Goal: Task Accomplishment & Management: Complete application form

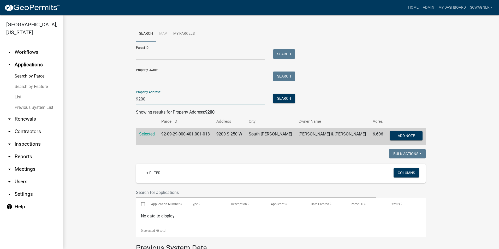
click at [160, 99] on input "9200" at bounding box center [200, 99] width 129 height 11
type input "9"
type input "3815"
click at [283, 99] on button "Search" at bounding box center [284, 98] width 22 height 9
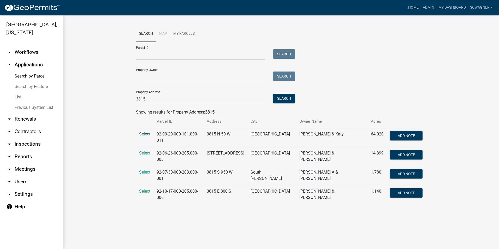
click at [146, 134] on span "Select" at bounding box center [144, 134] width 11 height 5
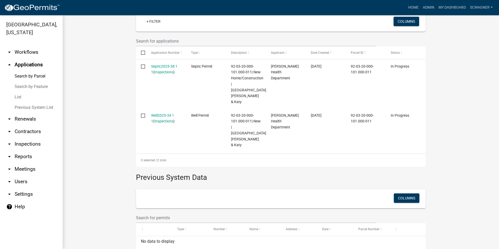
scroll to position [152, 0]
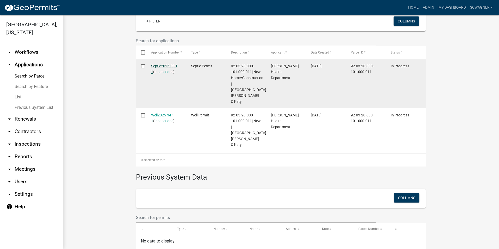
click at [158, 64] on link "Septic2025-38 1 1" at bounding box center [164, 69] width 26 height 10
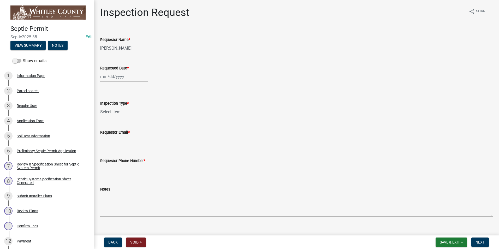
click at [117, 76] on div at bounding box center [124, 76] width 48 height 11
select select "9"
select select "2025"
click at [139, 122] on div "19" at bounding box center [139, 121] width 8 height 8
type input "[DATE]"
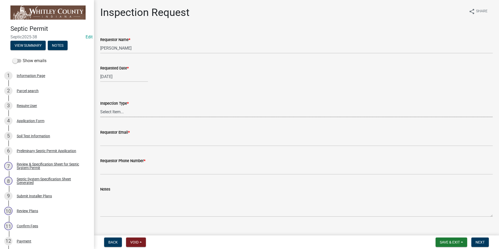
click at [120, 111] on select "Select Item... Septic Inspection" at bounding box center [296, 111] width 393 height 11
click at [100, 106] on select "Select Item... Septic Inspection" at bounding box center [296, 111] width 393 height 11
select select "dfdf2d03-a7c8-425d-a127-69a28e6ecd25"
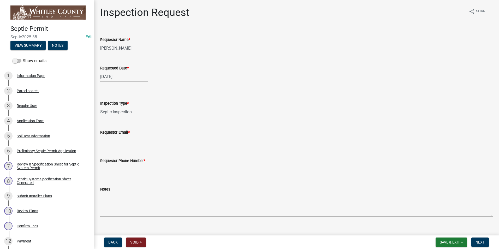
click at [125, 140] on input "Requestor Email *" at bounding box center [296, 140] width 393 height 11
type input "[EMAIL_ADDRESS][DOMAIN_NAME]"
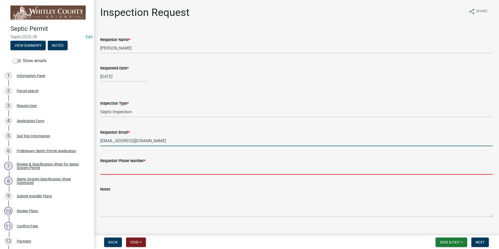
type input "2602483121"
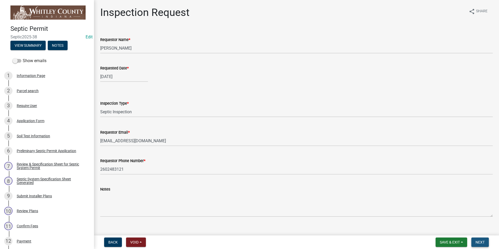
click at [483, 240] on span "Next" at bounding box center [480, 242] width 9 height 4
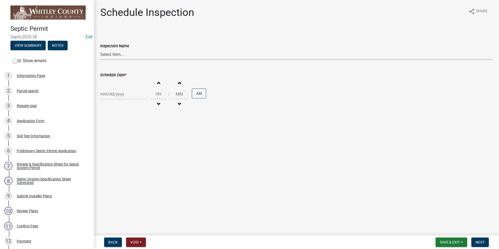
click at [118, 56] on select "Select Item... swagner ([PERSON_NAME] [PERSON_NAME]) [PERSON_NAME] ([PERSON_NAM…" at bounding box center [296, 54] width 393 height 11
select select "f7ad9f8f-cb11-4988-8b83-06889c6c21fa"
click at [100, 49] on select "Select Item... swagner ([PERSON_NAME] [PERSON_NAME]) [PERSON_NAME] ([PERSON_NAM…" at bounding box center [296, 54] width 393 height 11
select select "9"
select select "2025"
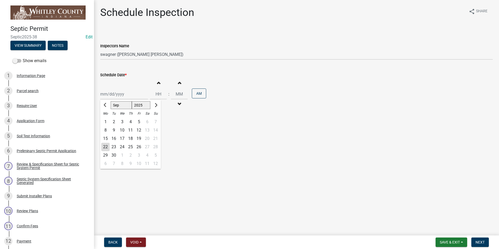
click at [120, 95] on div "[PERSON_NAME] Feb Mar Apr [PERSON_NAME][DATE] Oct Nov [DATE] 1526 1527 1528 152…" at bounding box center [124, 94] width 48 height 11
click at [140, 137] on div "19" at bounding box center [139, 138] width 8 height 8
type input "[DATE]"
click at [157, 83] on span "button" at bounding box center [158, 83] width 3 height 4
type input "01"
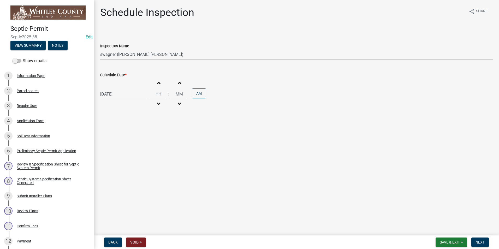
type input "00"
click at [157, 83] on span "button" at bounding box center [158, 83] width 3 height 4
click at [157, 103] on span "button" at bounding box center [158, 104] width 3 height 4
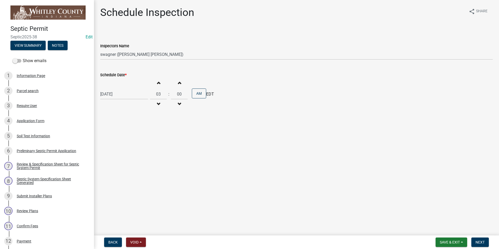
click at [157, 103] on span "button" at bounding box center [158, 104] width 3 height 4
type input "02"
click at [477, 240] on span "Next" at bounding box center [480, 242] width 9 height 4
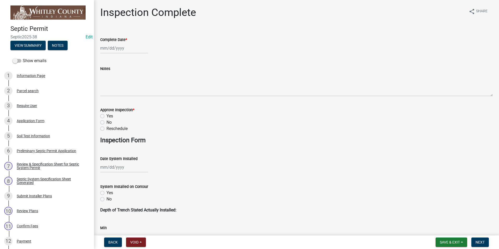
click at [113, 49] on div at bounding box center [124, 48] width 48 height 11
select select "9"
select select "2025"
click at [140, 92] on div "19" at bounding box center [139, 92] width 8 height 8
type input "[DATE]"
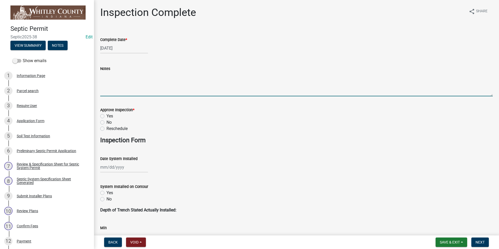
click at [116, 84] on textarea "Notes" at bounding box center [296, 84] width 393 height 25
type textarea "Septic installed by Wigents, system sand bed is covered and crowned with 12" co…"
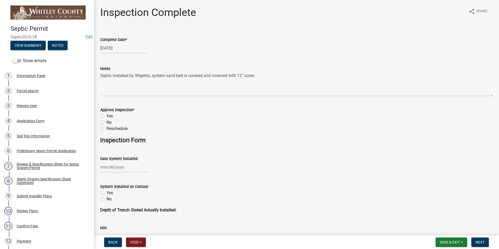
drag, startPoint x: 102, startPoint y: 116, endPoint x: 127, endPoint y: 180, distance: 69.0
click at [106, 116] on label "Yes" at bounding box center [109, 116] width 7 height 6
click at [106, 116] on input "Yes" at bounding box center [107, 114] width 3 height 3
radio input "true"
click at [116, 168] on div at bounding box center [124, 167] width 48 height 11
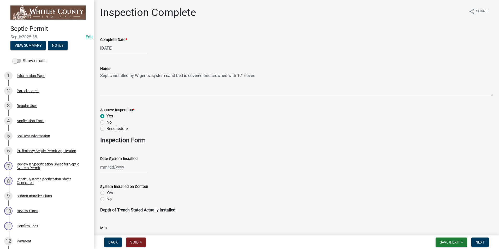
select select "9"
select select "2025"
click at [140, 130] on div "19" at bounding box center [139, 131] width 8 height 8
type input "[DATE]"
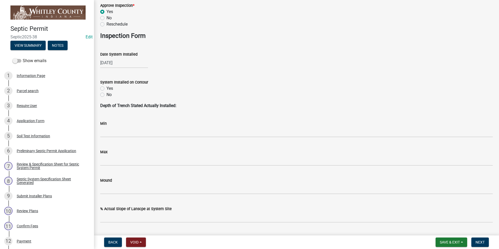
scroll to position [131, 0]
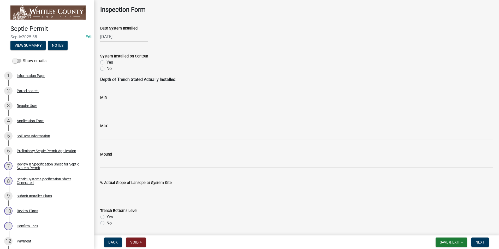
click at [106, 62] on label "Yes" at bounding box center [109, 62] width 7 height 6
click at [106, 62] on input "Yes" at bounding box center [107, 60] width 3 height 3
radio input "true"
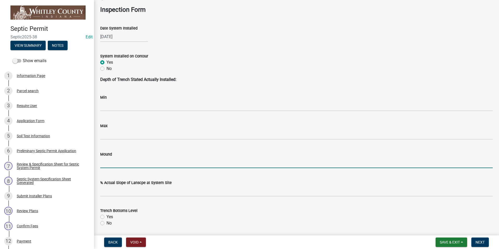
click at [108, 161] on input "Mound" at bounding box center [296, 162] width 393 height 11
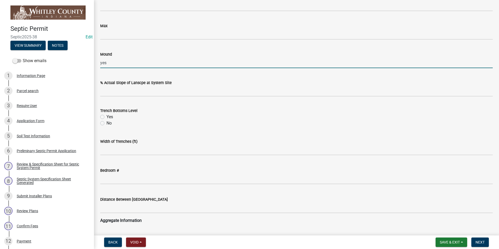
scroll to position [235, 0]
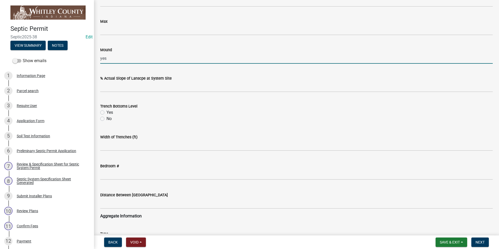
type input "yes"
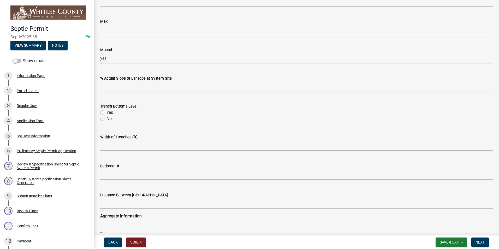
click at [138, 86] on input "text" at bounding box center [296, 86] width 393 height 11
type input "5"
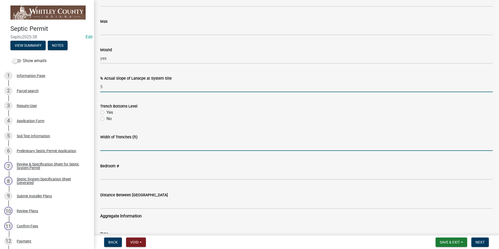
click at [207, 140] on input "text" at bounding box center [296, 145] width 393 height 11
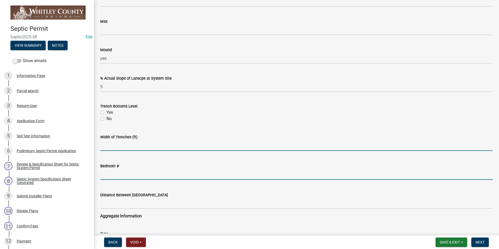
click at [102, 173] on input "text" at bounding box center [296, 174] width 393 height 11
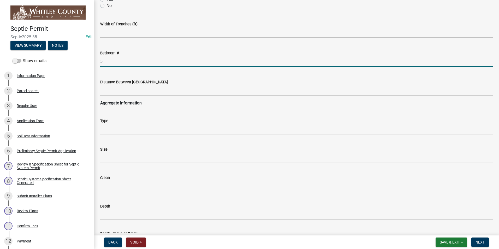
scroll to position [365, 0]
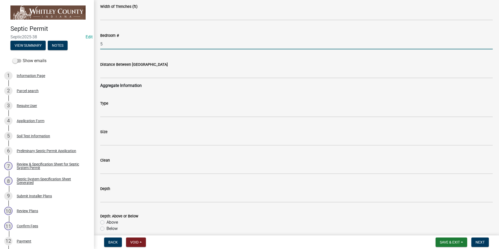
type input "5"
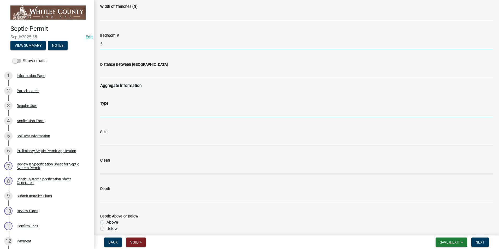
click at [114, 111] on input "Type" at bounding box center [296, 111] width 393 height 11
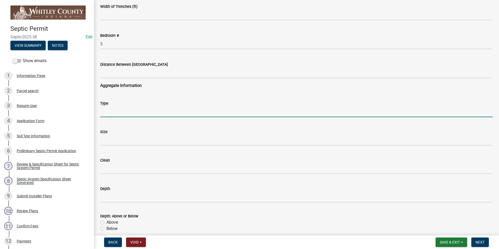
type input "sand"
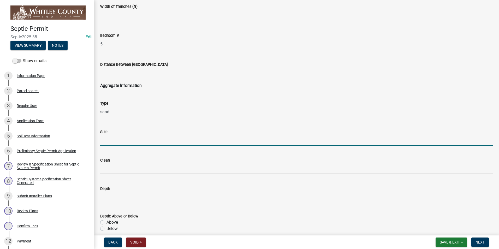
click at [118, 141] on input "Size" at bounding box center [296, 140] width 393 height 11
type input "23"
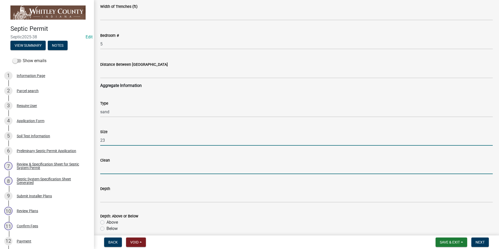
click at [115, 168] on input "Clean" at bounding box center [296, 168] width 393 height 11
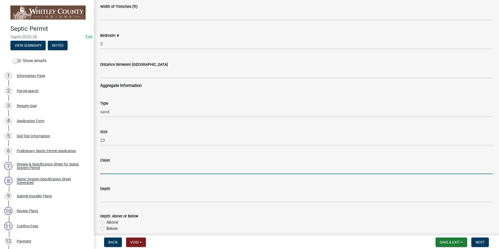
type input "yes"
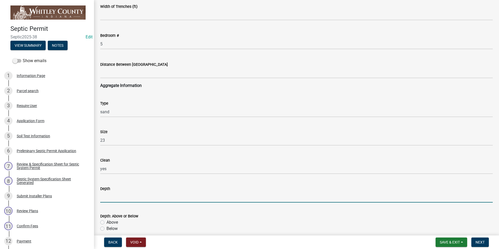
click at [115, 197] on input "Depth" at bounding box center [296, 197] width 393 height 11
type input "6/3"
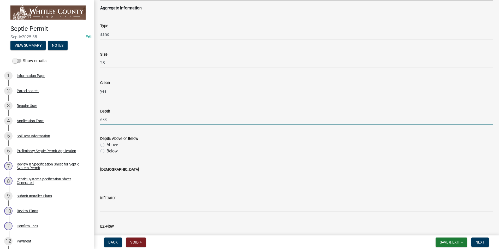
scroll to position [522, 0]
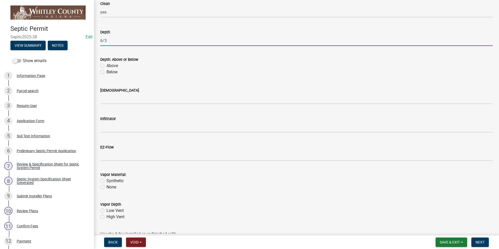
click at [106, 71] on label "Below" at bounding box center [111, 72] width 11 height 6
click at [106, 71] on input "Below" at bounding box center [107, 70] width 3 height 3
radio input "true"
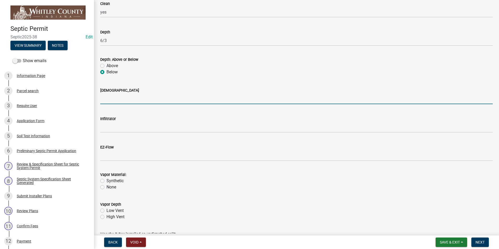
click at [113, 100] on input "[DEMOGRAPHIC_DATA]" at bounding box center [296, 98] width 393 height 11
type input "yes"
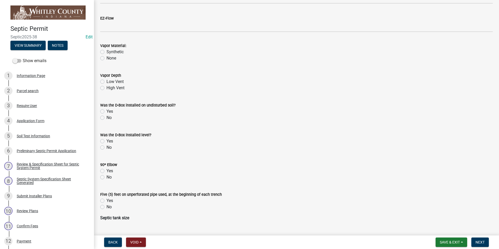
scroll to position [653, 0]
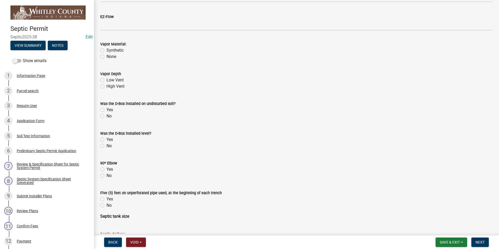
click at [106, 80] on label "Low Vent" at bounding box center [114, 80] width 17 height 6
click at [106, 80] on input "Low Vent" at bounding box center [107, 78] width 3 height 3
radio input "true"
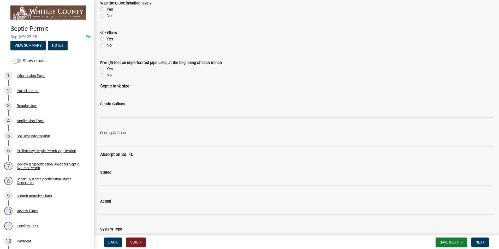
scroll to position [783, 0]
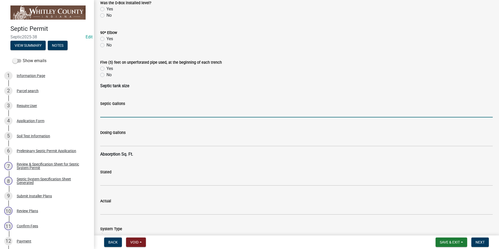
click at [126, 114] on input "text" at bounding box center [296, 112] width 393 height 11
type input "1500"
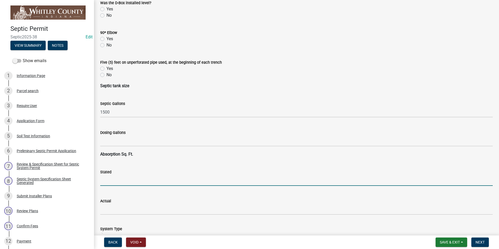
click at [115, 180] on input "text" at bounding box center [296, 180] width 393 height 11
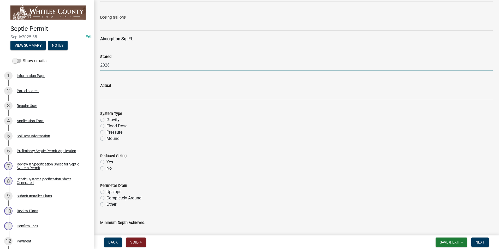
scroll to position [914, 0]
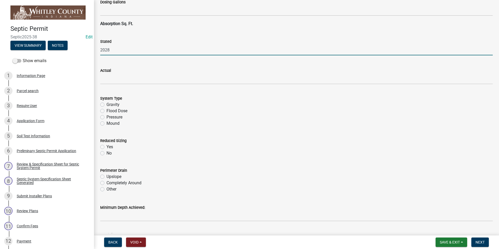
type input "2028"
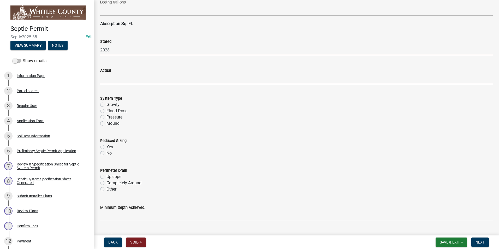
click at [111, 79] on input "text" at bounding box center [296, 79] width 393 height 11
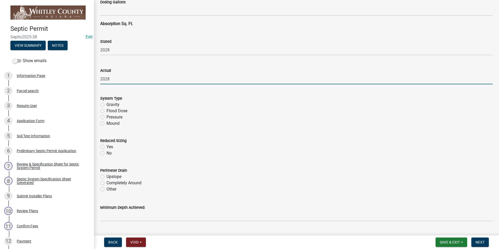
type input "2028"
click at [106, 105] on label "Gravity" at bounding box center [112, 105] width 13 height 6
click at [106, 105] on input "Gravity" at bounding box center [107, 103] width 3 height 3
radio input "true"
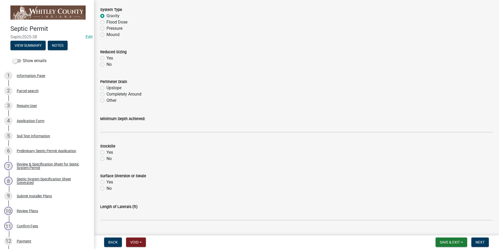
scroll to position [1018, 0]
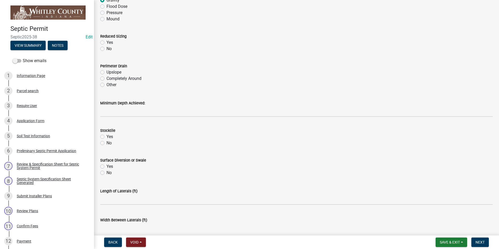
click at [106, 49] on label "No" at bounding box center [108, 49] width 5 height 6
click at [106, 49] on input "No" at bounding box center [107, 47] width 3 height 3
radio input "true"
click at [106, 78] on label "Completely Around" at bounding box center [123, 78] width 35 height 6
click at [106, 78] on input "Completely Around" at bounding box center [107, 76] width 3 height 3
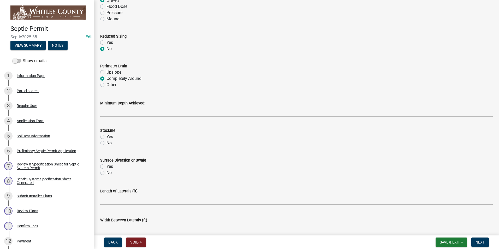
radio input "true"
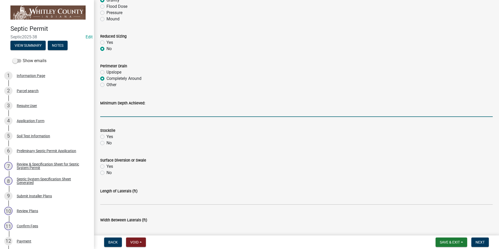
click at [121, 111] on input "Minimum Depth Achieved:" at bounding box center [296, 111] width 393 height 11
type input "49"
click at [106, 136] on label "Yes" at bounding box center [109, 137] width 7 height 6
click at [106, 136] on input "Yes" at bounding box center [107, 135] width 3 height 3
radio input "true"
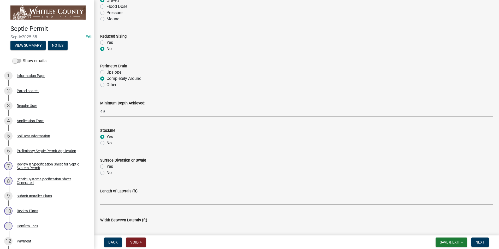
drag, startPoint x: 103, startPoint y: 166, endPoint x: 108, endPoint y: 165, distance: 4.9
click at [106, 166] on label "Yes" at bounding box center [109, 166] width 7 height 6
click at [106, 166] on input "Yes" at bounding box center [107, 164] width 3 height 3
radio input "true"
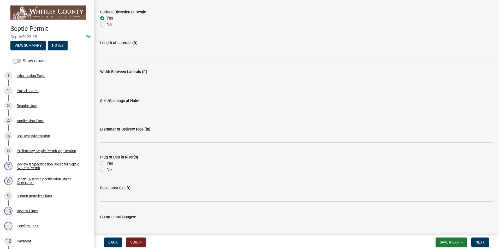
scroll to position [1175, 0]
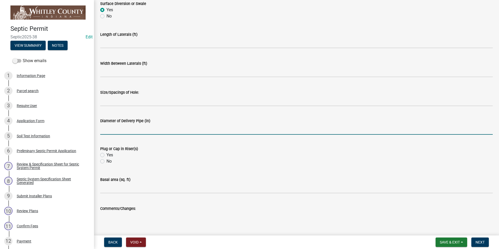
click at [132, 129] on input "text" at bounding box center [296, 129] width 393 height 11
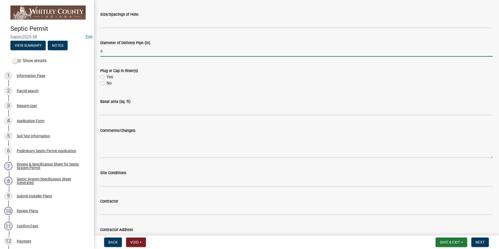
scroll to position [1253, 0]
type input "4"
click at [106, 77] on label "Yes" at bounding box center [109, 77] width 7 height 6
click at [106, 77] on input "Yes" at bounding box center [107, 75] width 3 height 3
radio input "true"
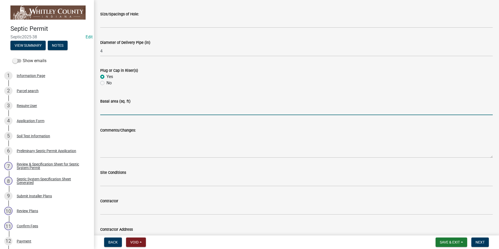
click at [116, 110] on input "text" at bounding box center [296, 109] width 393 height 11
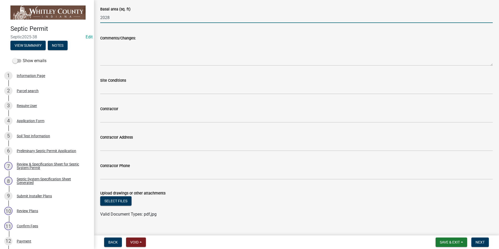
scroll to position [1354, 0]
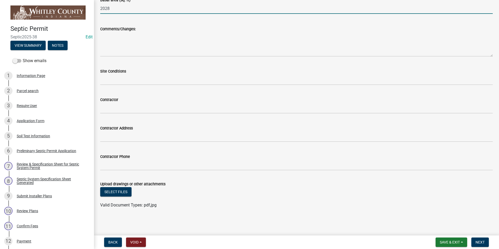
type input "2028"
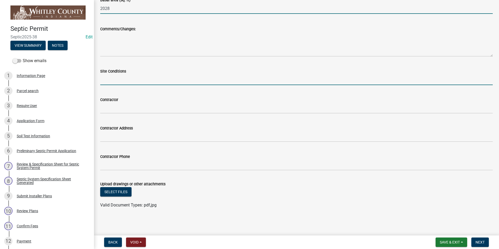
click at [128, 80] on input "Site Conditions" at bounding box center [296, 79] width 393 height 11
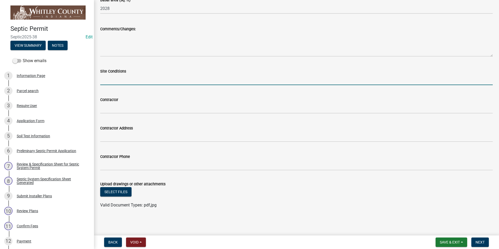
type input "dry"
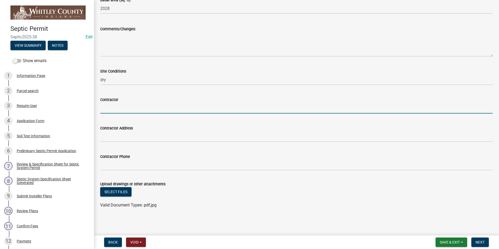
click at [122, 108] on input "Contractor" at bounding box center [296, 108] width 393 height 11
type input "[PERSON_NAME] Excavating"
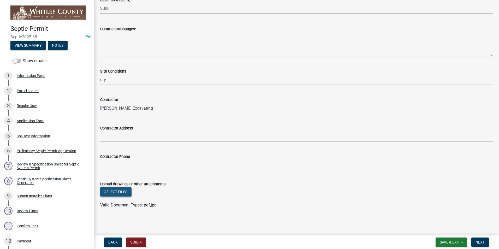
click at [121, 190] on button "Select files" at bounding box center [115, 191] width 31 height 9
click at [118, 193] on button "Select files" at bounding box center [115, 191] width 31 height 9
click at [480, 239] on button "Next" at bounding box center [479, 242] width 17 height 9
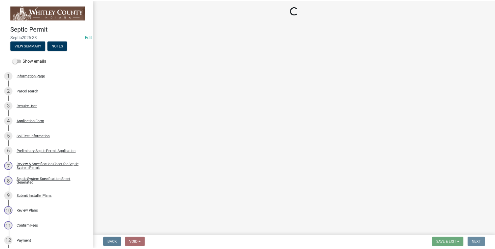
scroll to position [0, 0]
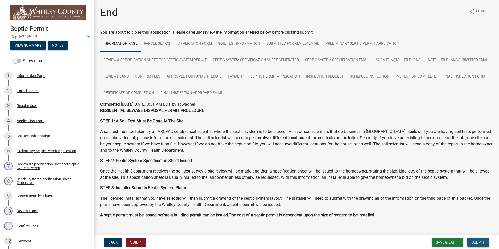
click at [482, 240] on button "Submit" at bounding box center [477, 242] width 21 height 9
